Goal: Information Seeking & Learning: Learn about a topic

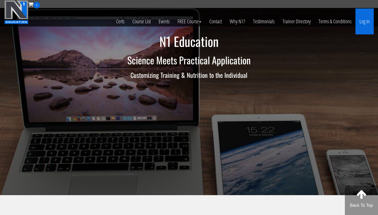
click at [364, 23] on link "Log In" at bounding box center [364, 21] width 18 height 26
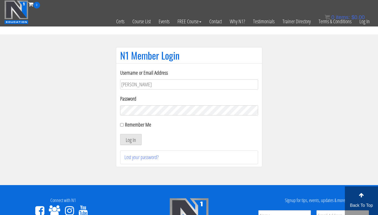
type input "[EMAIL_ADDRESS][DOMAIN_NAME]"
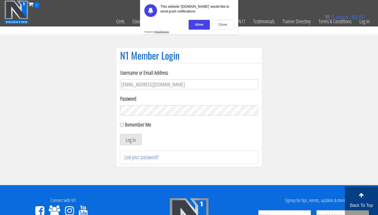
click at [120, 134] on button "Log In" at bounding box center [130, 139] width 21 height 11
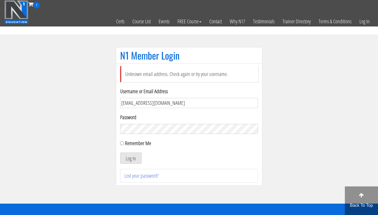
drag, startPoint x: 181, startPoint y: 104, endPoint x: 130, endPoint y: 107, distance: 50.9
click at [130, 107] on input "[EMAIL_ADDRESS][DOMAIN_NAME]" at bounding box center [189, 103] width 138 height 10
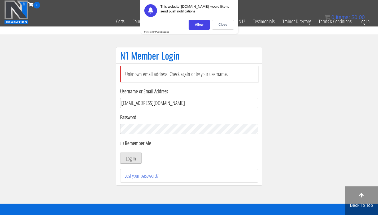
drag, startPoint x: 171, startPoint y: 105, endPoint x: 130, endPoint y: 105, distance: 40.8
click at [130, 105] on input "[EMAIL_ADDRESS][DOMAIN_NAME]" at bounding box center [189, 103] width 138 height 10
type input "bryan.williams@upr.edu"
click at [120, 153] on button "Log In" at bounding box center [130, 158] width 21 height 11
click at [224, 27] on div "Close" at bounding box center [223, 25] width 22 height 10
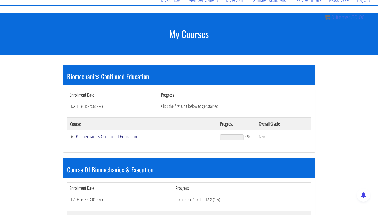
scroll to position [40, 0]
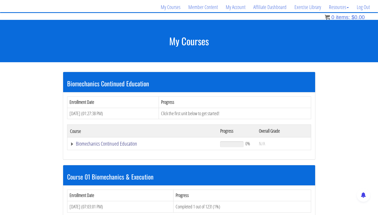
click at [119, 143] on link "Biomechanics Continued Education" at bounding box center [142, 143] width 145 height 5
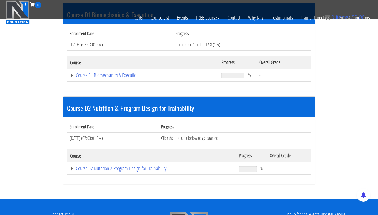
scroll to position [199, 0]
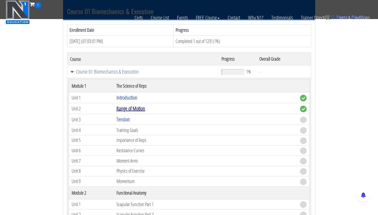
click at [128, 107] on link "Range of Motion" at bounding box center [130, 108] width 29 height 7
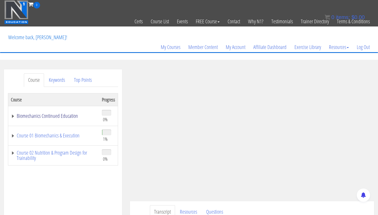
click at [67, 118] on link "Biomechanics Continued Education" at bounding box center [54, 115] width 86 height 5
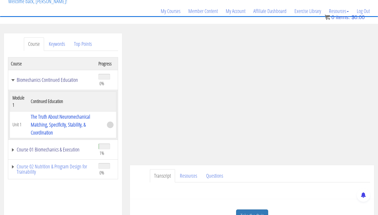
scroll to position [37, 0]
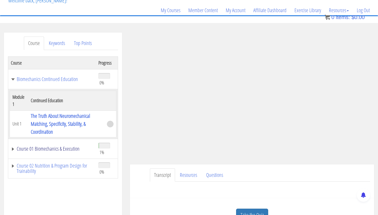
click at [59, 150] on link "Course 01 Biomechanics & Execution" at bounding box center [52, 148] width 82 height 5
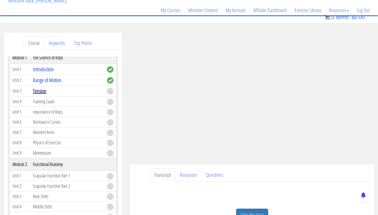
scroll to position [122, 0]
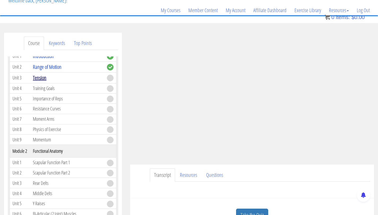
click at [39, 79] on link "Tension" at bounding box center [40, 77] width 14 height 7
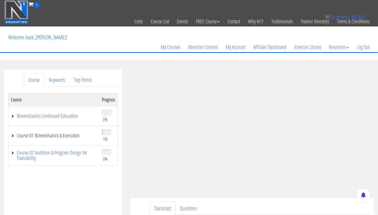
click at [42, 133] on link "Course 01 Biomechanics & Execution" at bounding box center [54, 135] width 86 height 5
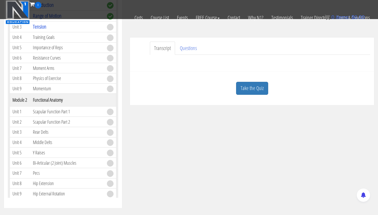
scroll to position [137, 0]
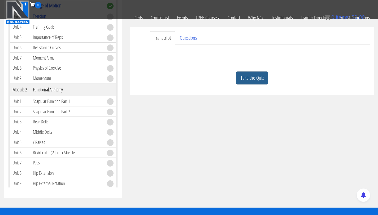
click at [245, 78] on link "Take the Quiz" at bounding box center [252, 78] width 32 height 13
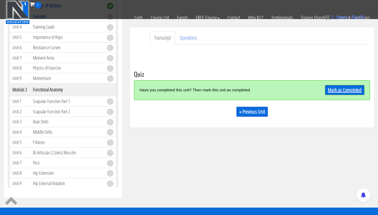
click at [361, 86] on link "Mark as Completed" at bounding box center [344, 90] width 39 height 10
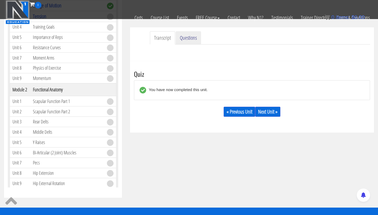
click at [187, 40] on link "Questions" at bounding box center [187, 38] width 25 height 14
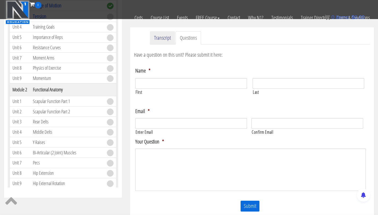
click at [162, 41] on link "Transcript" at bounding box center [162, 38] width 25 height 14
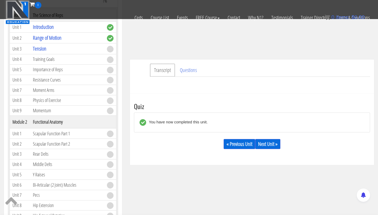
scroll to position [114, 0]
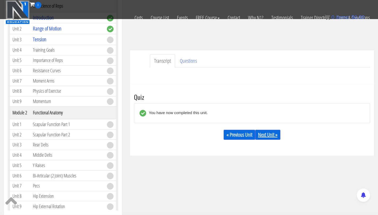
click at [263, 133] on link "Next Unit »" at bounding box center [267, 135] width 25 height 10
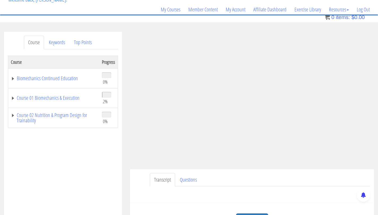
scroll to position [37, 0]
click at [64, 98] on link "Course 01 Biomechanics & Execution" at bounding box center [54, 98] width 86 height 5
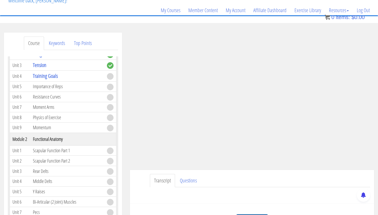
scroll to position [84, 0]
click at [309, 178] on ul "Transcript Questions" at bounding box center [260, 181] width 220 height 14
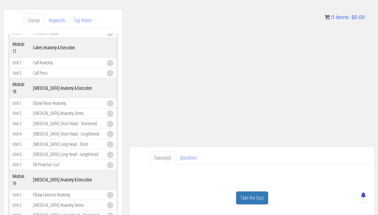
scroll to position [60, 0]
click at [249, 196] on link "Take the Quiz" at bounding box center [252, 197] width 32 height 13
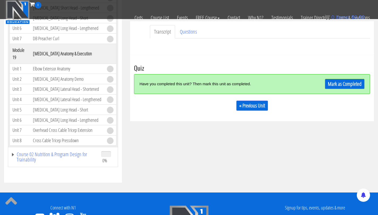
scroll to position [160, 0]
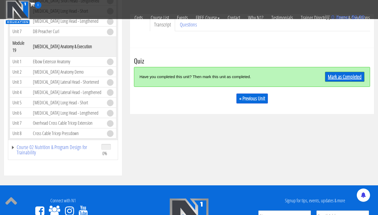
click at [330, 79] on link "Mark as Completed" at bounding box center [344, 77] width 39 height 10
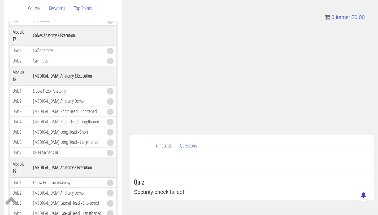
scroll to position [70, 0]
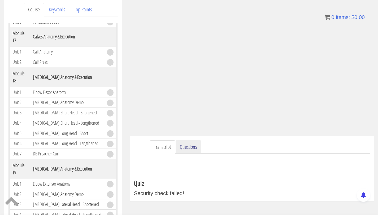
click at [191, 151] on link "Questions" at bounding box center [187, 147] width 25 height 14
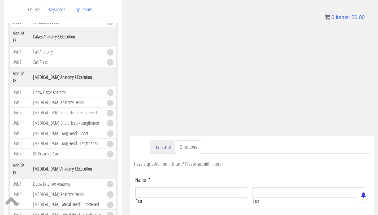
click at [167, 148] on link "Transcript" at bounding box center [162, 147] width 25 height 14
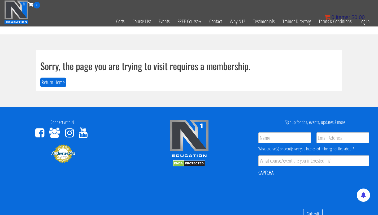
click at [364, 18] on bdi "$ 0.00" at bounding box center [357, 17] width 13 height 6
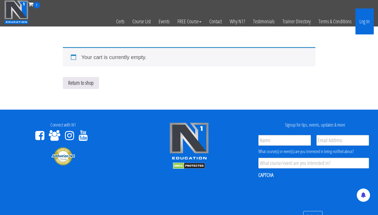
click at [361, 22] on link "Log In" at bounding box center [364, 21] width 18 height 26
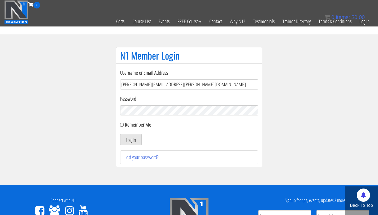
drag, startPoint x: 177, startPoint y: 82, endPoint x: 132, endPoint y: 83, distance: 44.8
click at [132, 83] on input "[PERSON_NAME][EMAIL_ADDRESS][PERSON_NAME][DOMAIN_NAME]" at bounding box center [189, 84] width 138 height 10
type input "[EMAIL_ADDRESS][DOMAIN_NAME]"
click at [123, 124] on input "Remember Me" at bounding box center [121, 124] width 3 height 3
checkbox input "true"
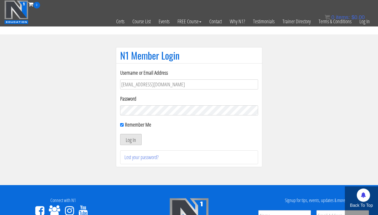
click at [129, 140] on button "Log In" at bounding box center [130, 139] width 21 height 11
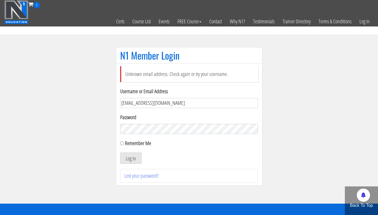
drag, startPoint x: 181, startPoint y: 99, endPoint x: 0, endPoint y: 121, distance: 182.1
click at [0, 121] on section "N1 Member Login Unknown email address. Check again or try your username. Userna…" at bounding box center [189, 118] width 378 height 169
type input "[PERSON_NAME][EMAIL_ADDRESS][PERSON_NAME][DOMAIN_NAME]"
click at [123, 144] on div "Remember Me" at bounding box center [189, 143] width 138 height 8
click at [121, 144] on input "Remember Me" at bounding box center [121, 143] width 3 height 3
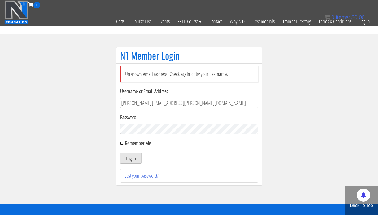
checkbox input "true"
click at [137, 159] on button "Log In" at bounding box center [130, 158] width 21 height 11
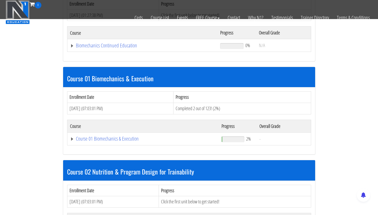
scroll to position [121, 0]
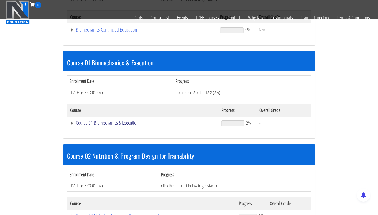
click at [97, 32] on link "Course 01 Biomechanics & Execution" at bounding box center [142, 29] width 145 height 5
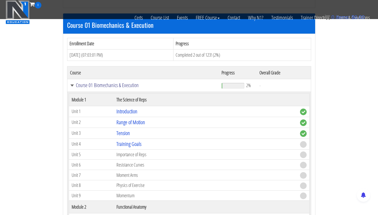
scroll to position [160, 0]
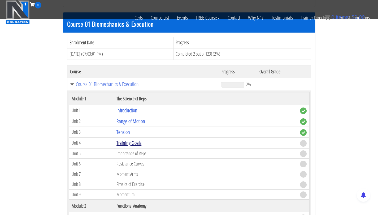
click at [131, 141] on link "Training Goals" at bounding box center [128, 142] width 25 height 7
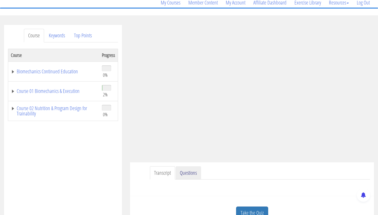
scroll to position [48, 0]
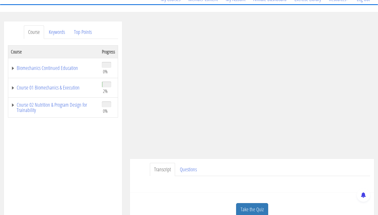
click at [248, 203] on div "Take the Quiz" at bounding box center [252, 210] width 236 height 26
click at [250, 210] on link "Take the Quiz" at bounding box center [252, 209] width 32 height 13
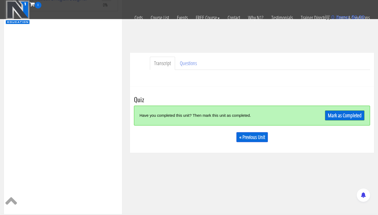
scroll to position [123, 0]
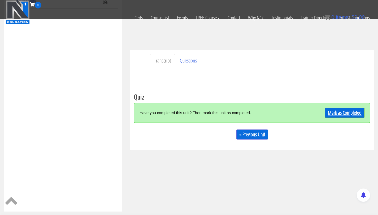
click at [336, 115] on link "Mark as Completed" at bounding box center [344, 113] width 39 height 10
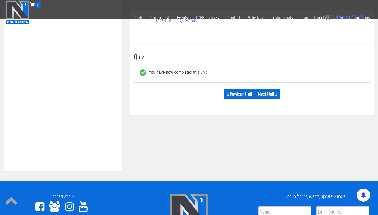
scroll to position [211, 0]
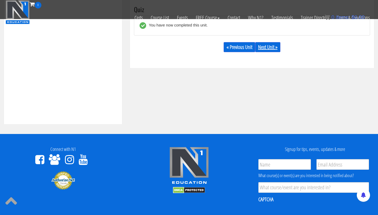
click at [264, 47] on link "Next Unit »" at bounding box center [267, 47] width 25 height 10
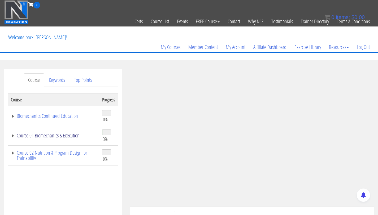
click at [57, 138] on link "Course 01 Biomechanics & Execution" at bounding box center [54, 135] width 86 height 5
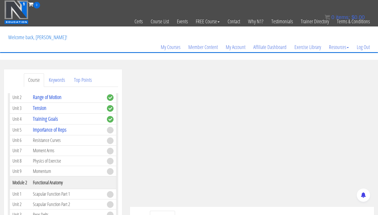
scroll to position [80, 0]
